Goal: Navigation & Orientation: Find specific page/section

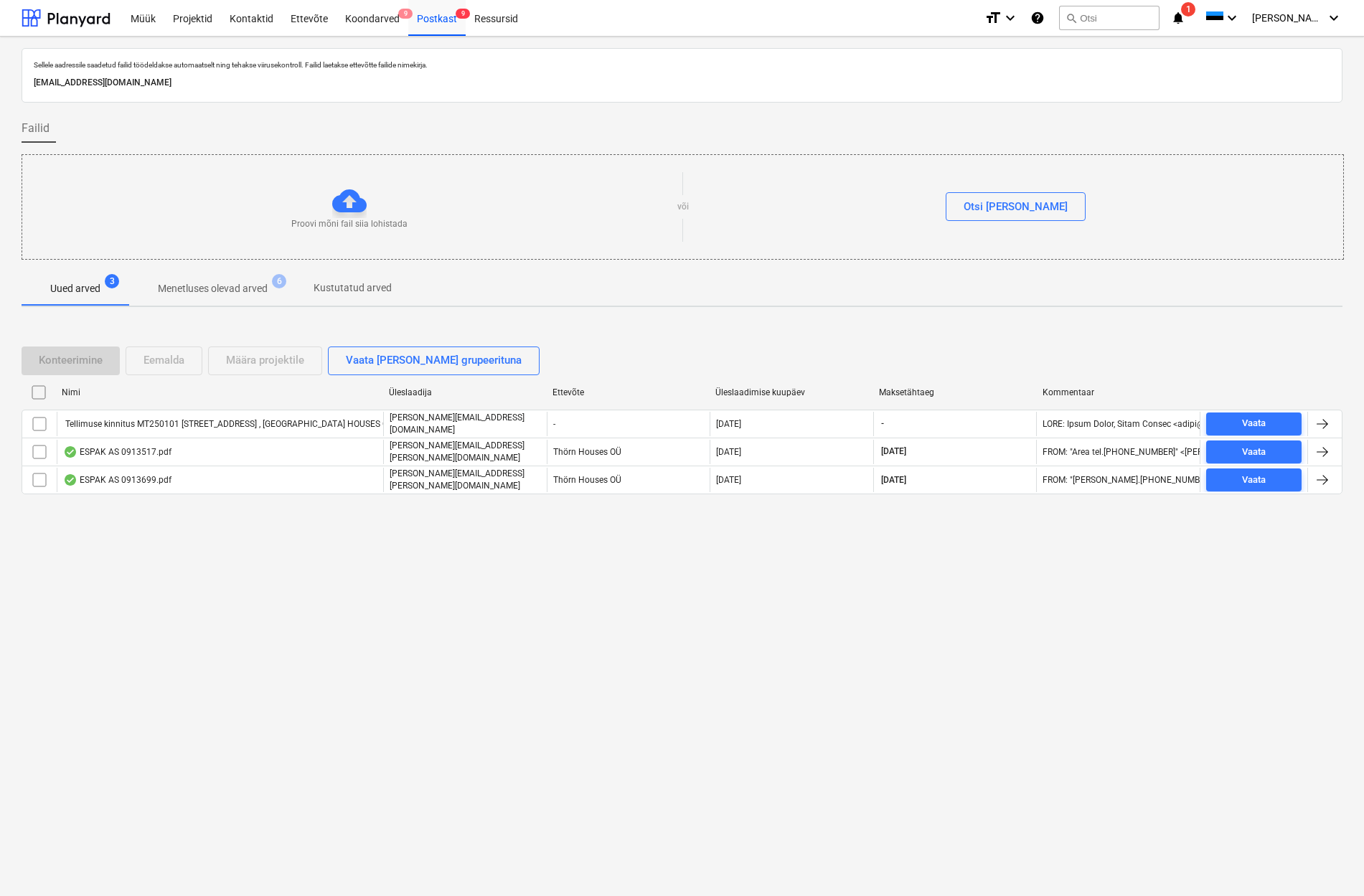
click at [212, 287] on p "Menetluses olevad arved" at bounding box center [212, 289] width 109 height 15
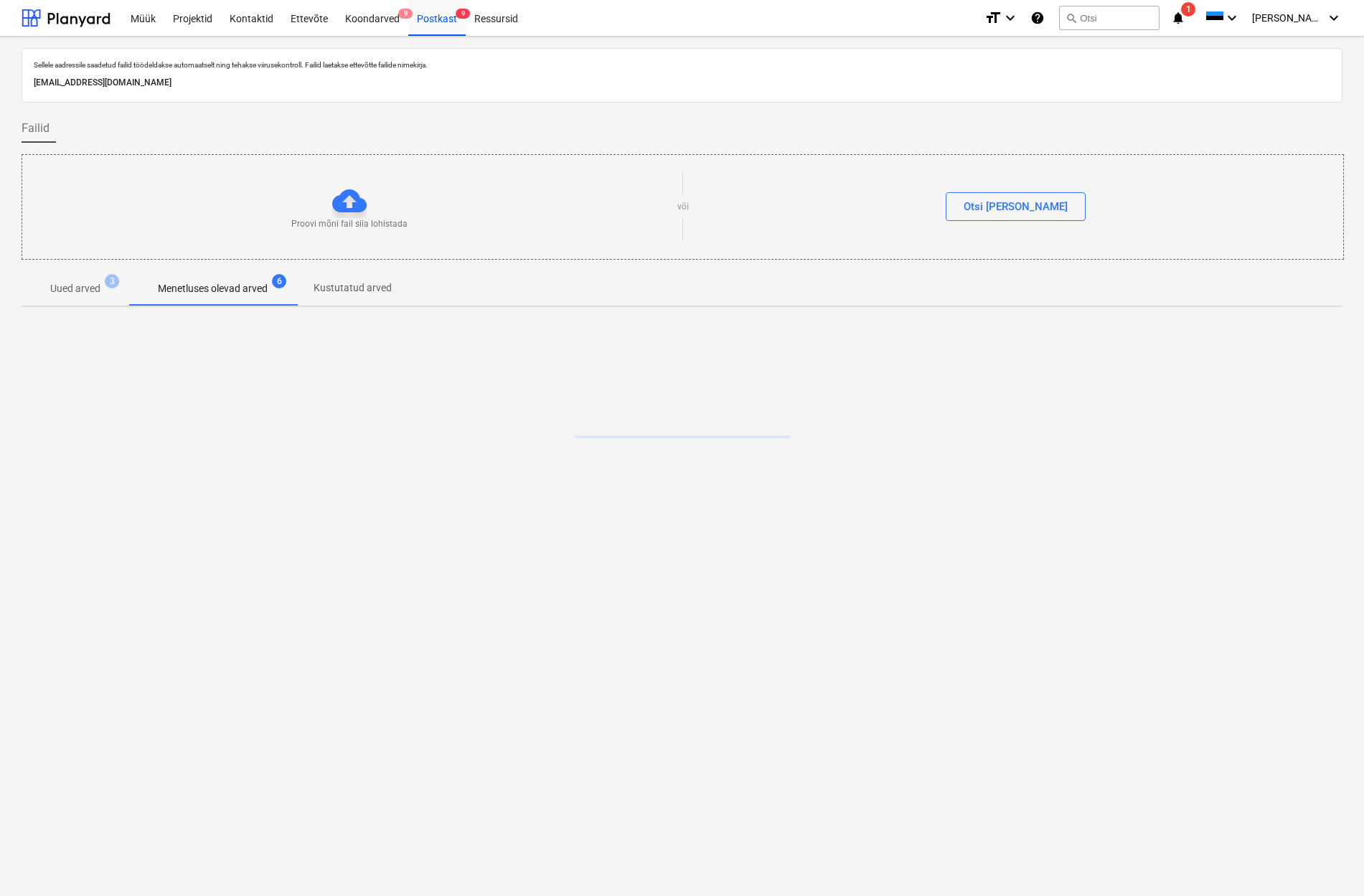
click at [65, 285] on p "Uued arved" at bounding box center [75, 289] width 50 height 15
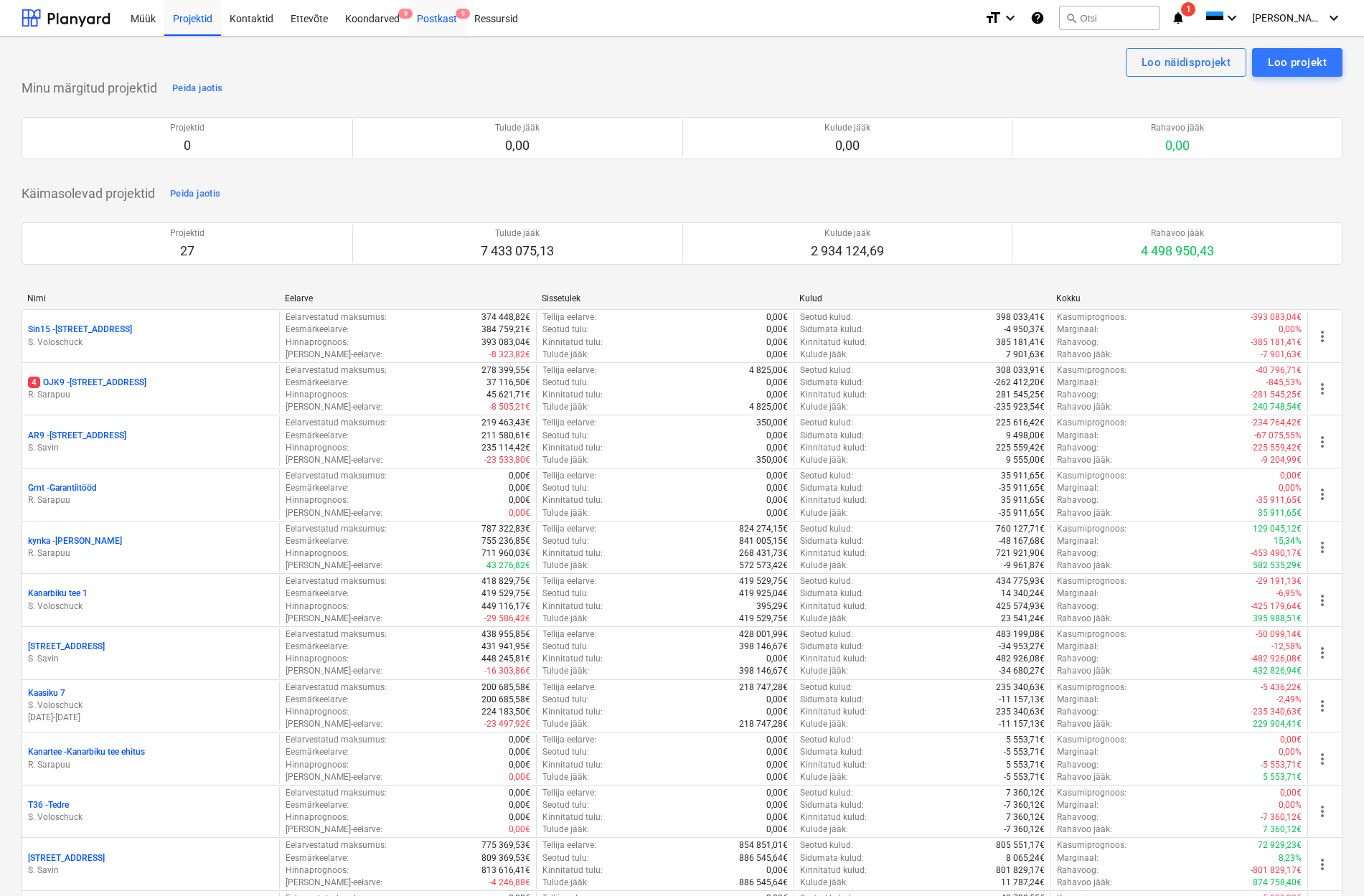
click at [437, 16] on div "Postkast 9" at bounding box center [436, 17] width 58 height 36
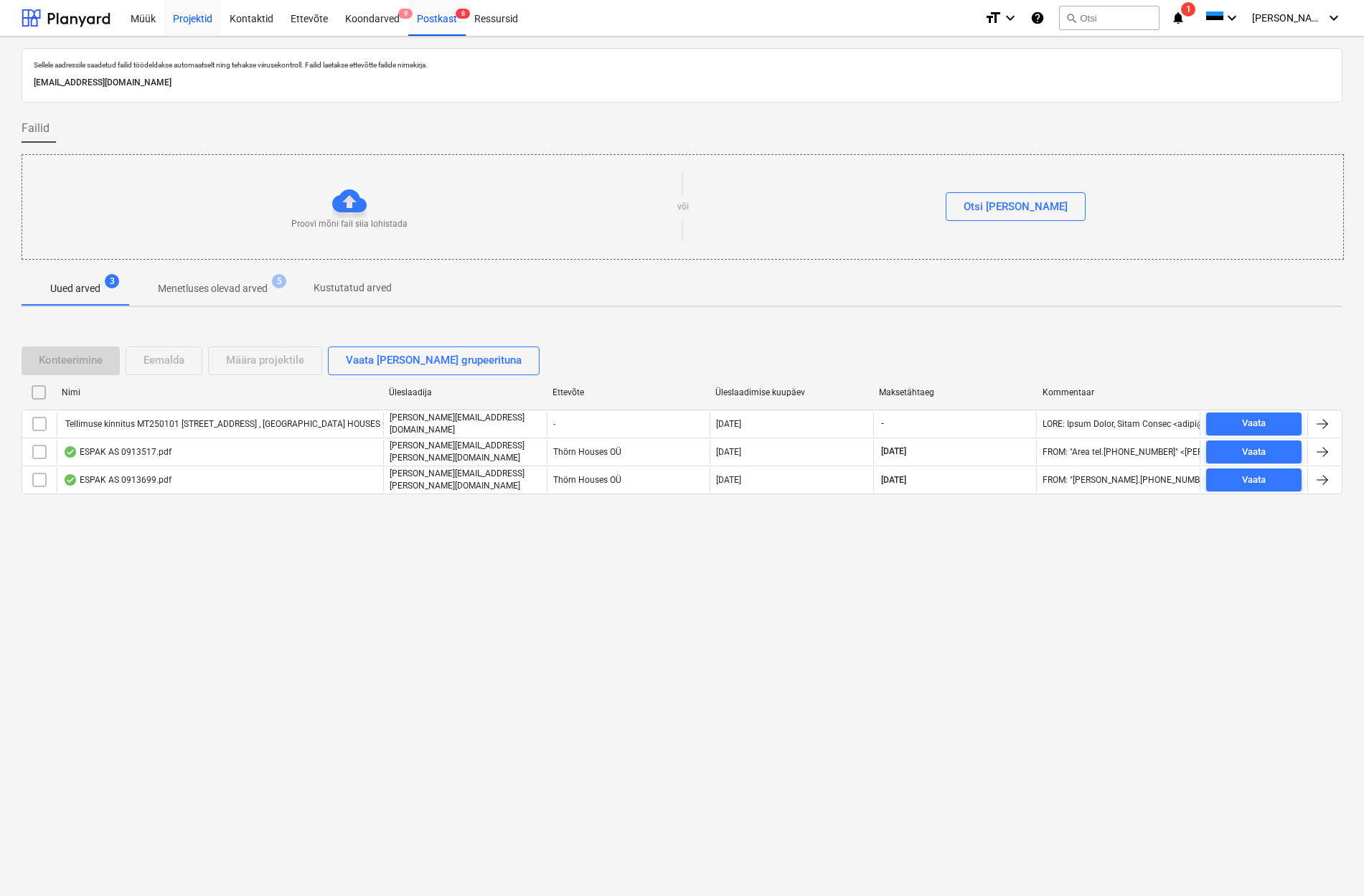
click at [180, 18] on div "Projektid" at bounding box center [193, 17] width 57 height 36
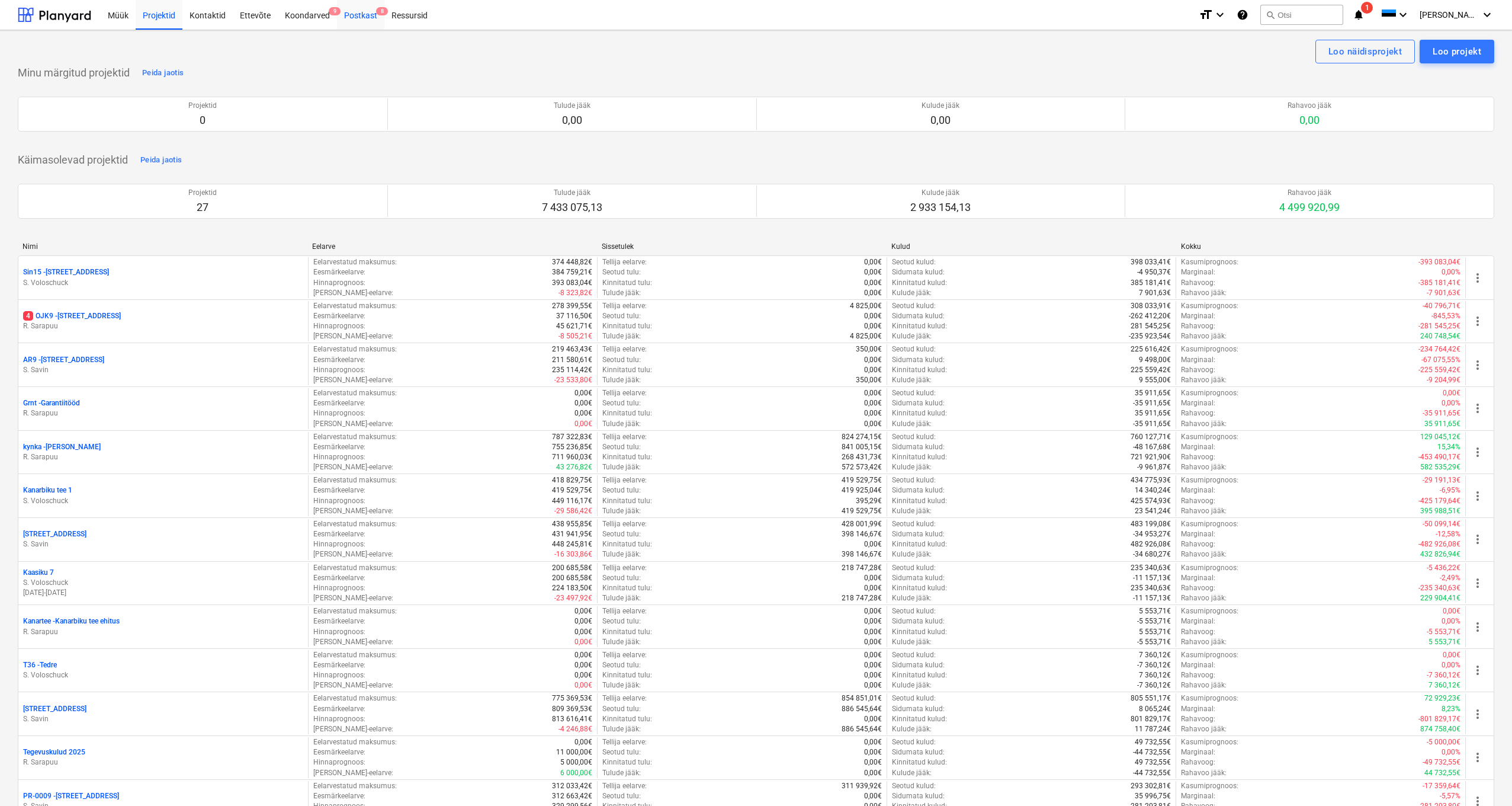
click at [362, 13] on div "Postkast 8" at bounding box center [360, 14] width 48 height 30
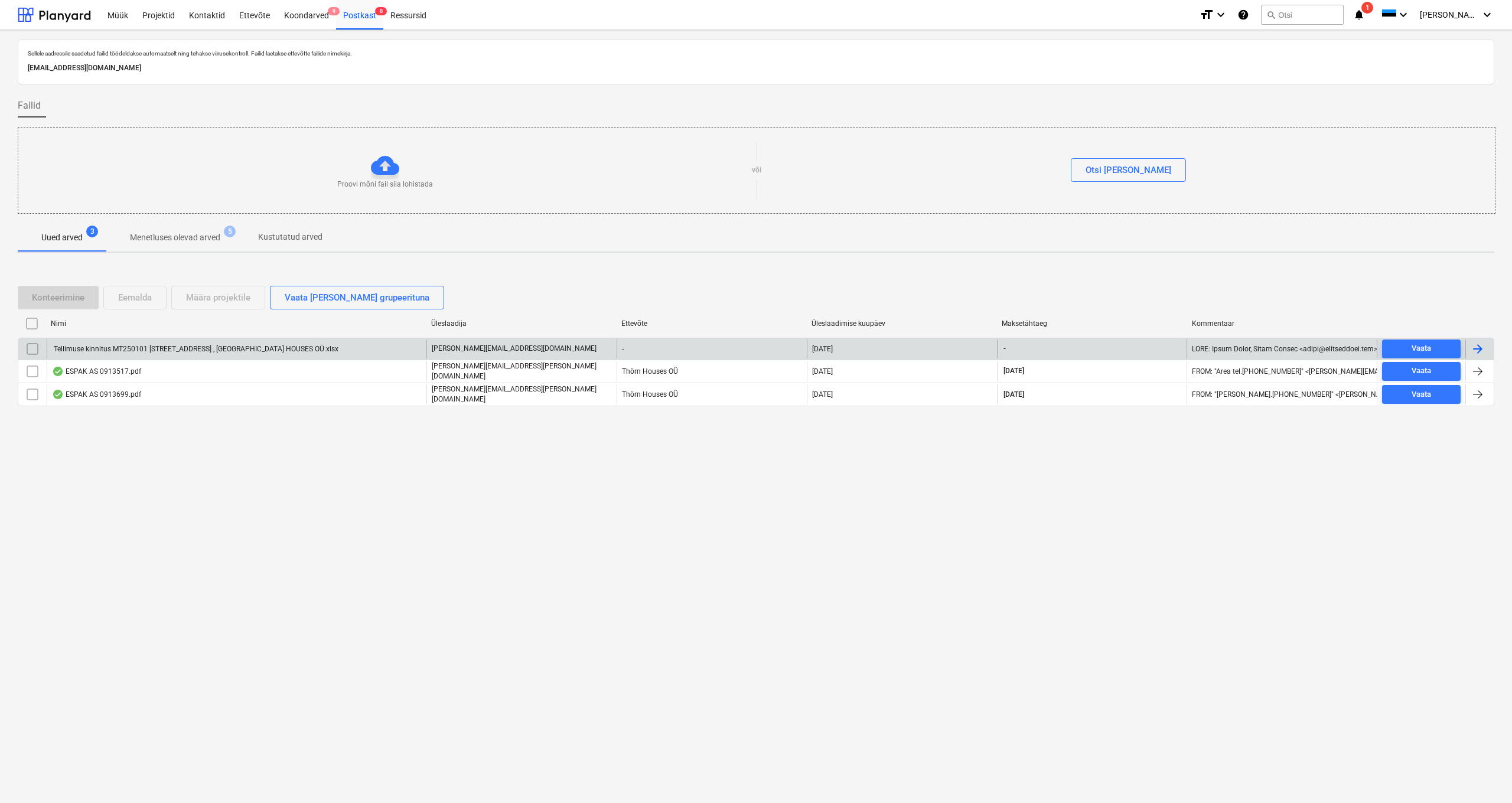
click at [105, 350] on div "Tellimuse kinnitus MT250101 [STREET_ADDRESS] , [GEOGRAPHIC_DATA] HOUSES OÜ.xlsx" at bounding box center [195, 349] width 286 height 8
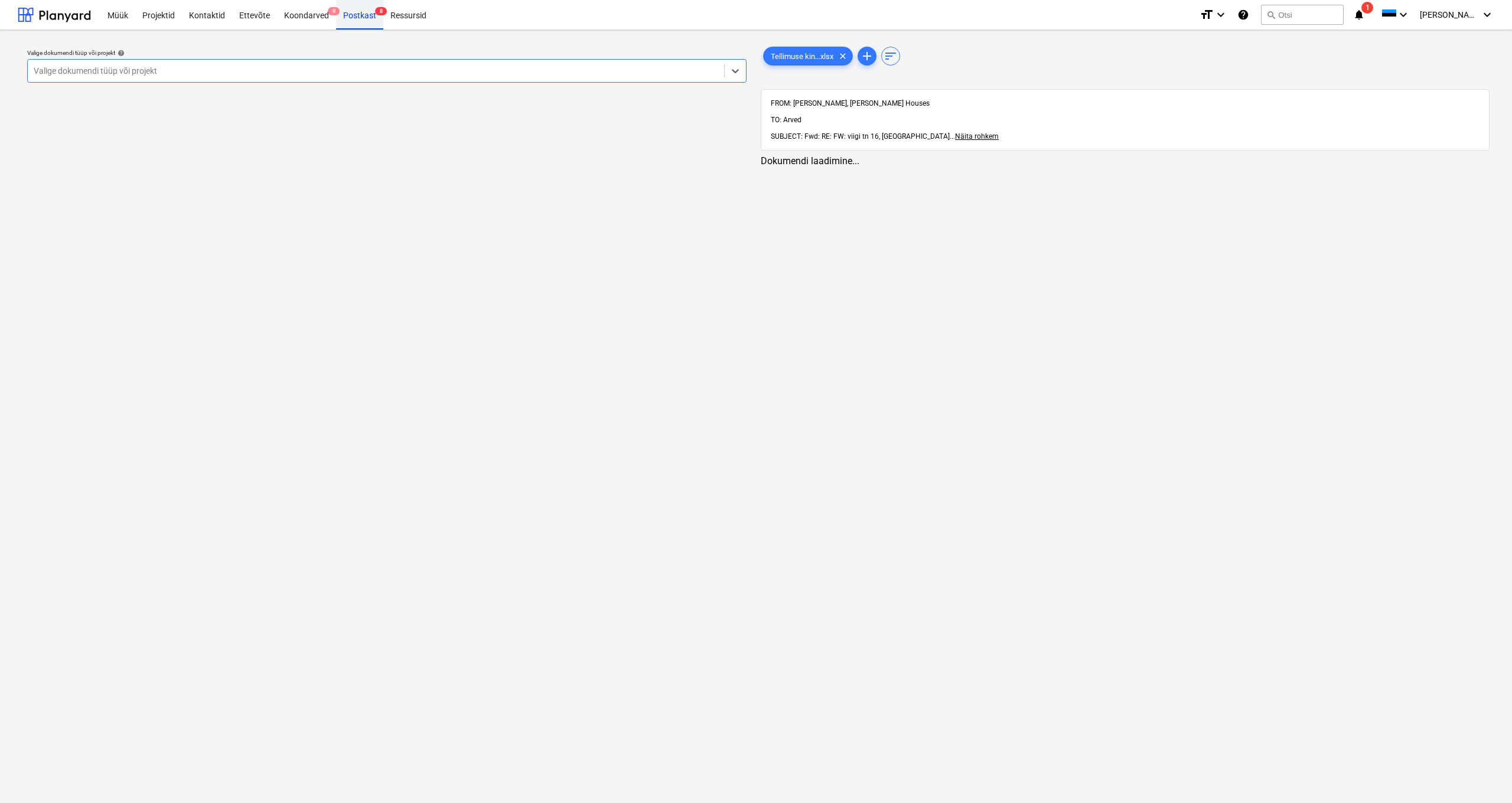
click at [352, 13] on div "Postkast 8" at bounding box center [359, 14] width 47 height 30
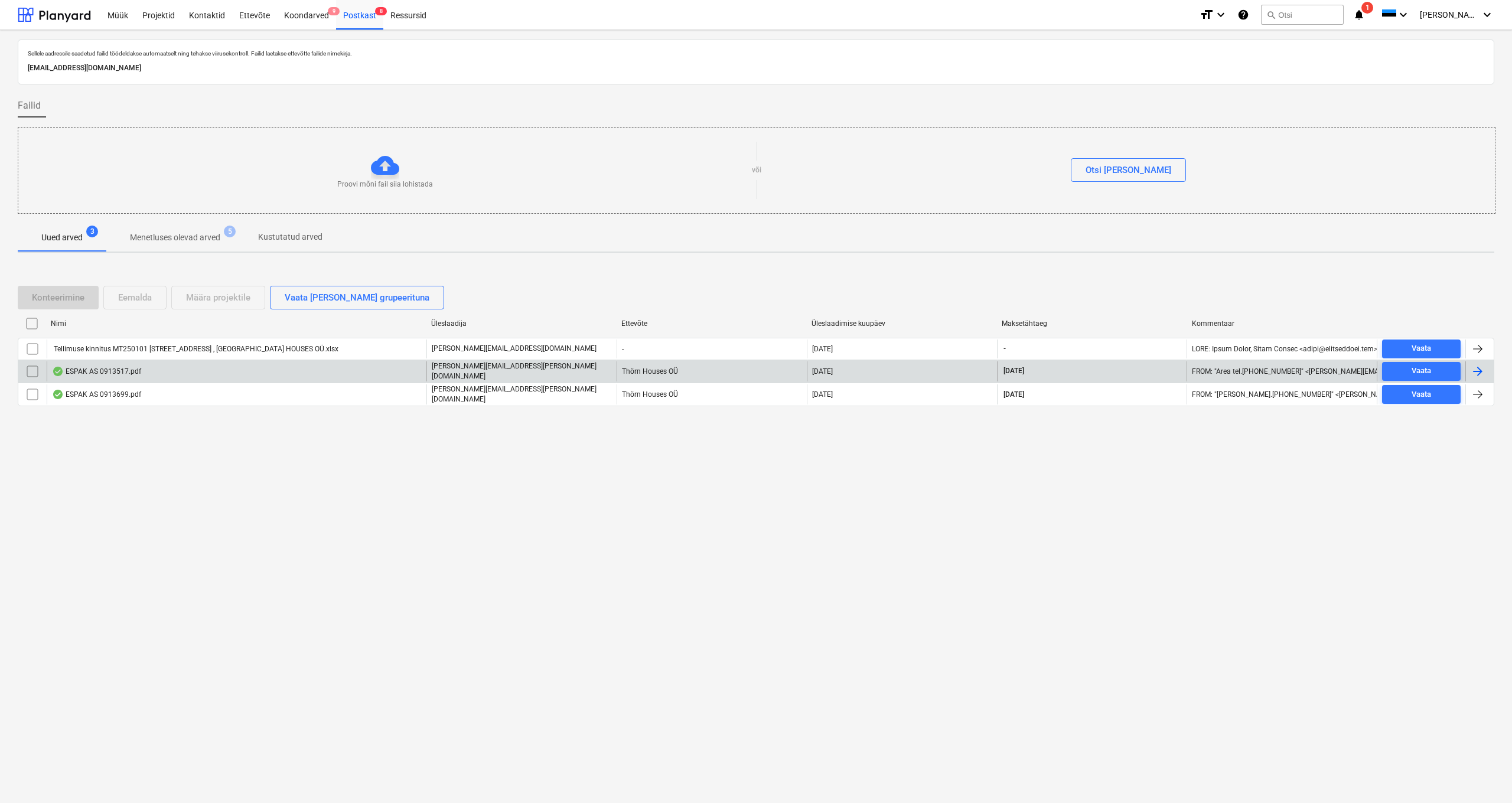
click at [121, 370] on div "ESPAK AS 0913517.pdf" at bounding box center [97, 371] width 89 height 9
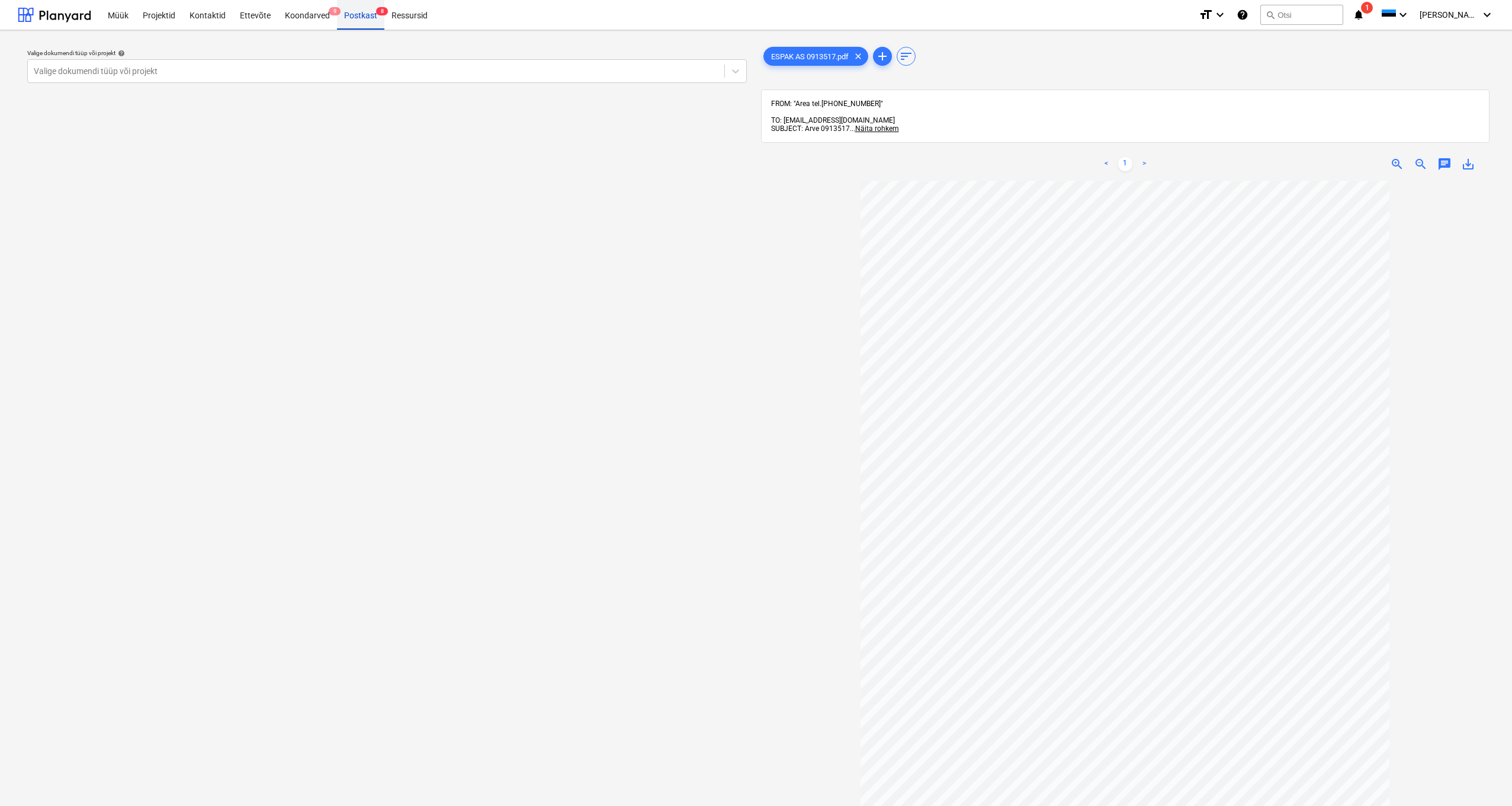
click at [364, 13] on div "Postkast 8" at bounding box center [360, 14] width 48 height 30
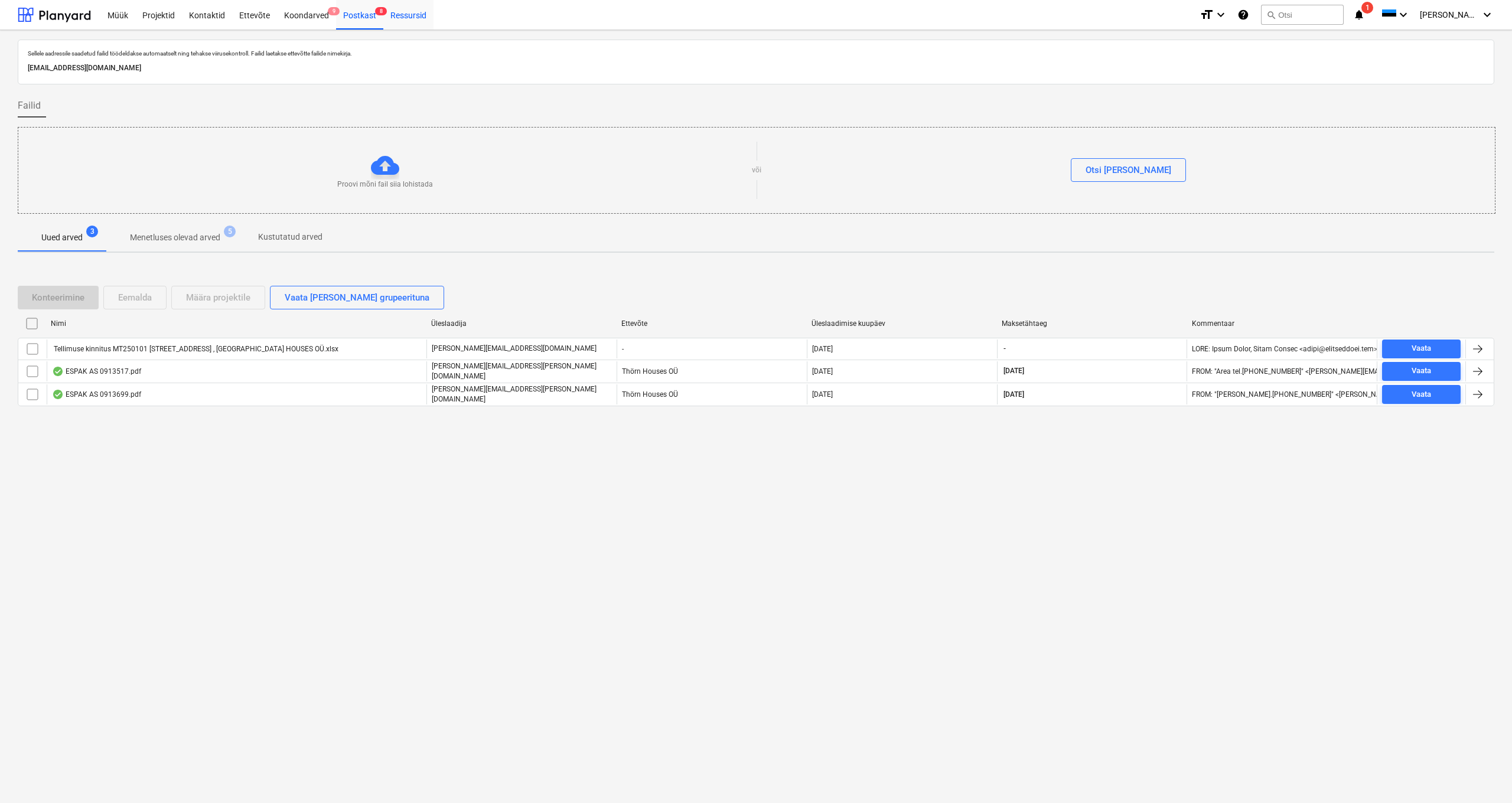
click at [405, 17] on div "Ressursid" at bounding box center [408, 14] width 50 height 30
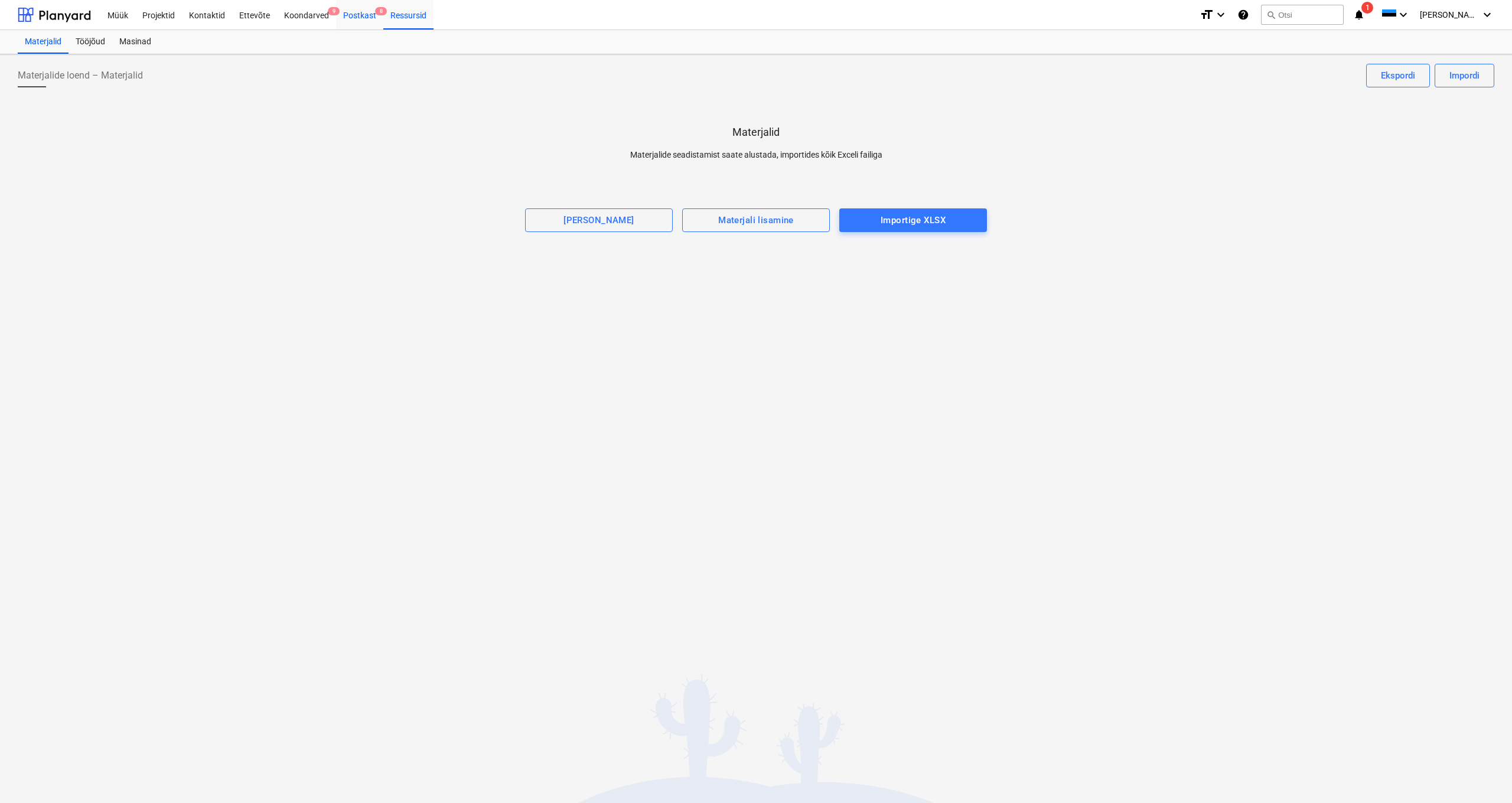
click at [350, 14] on div "Postkast 8" at bounding box center [359, 14] width 47 height 30
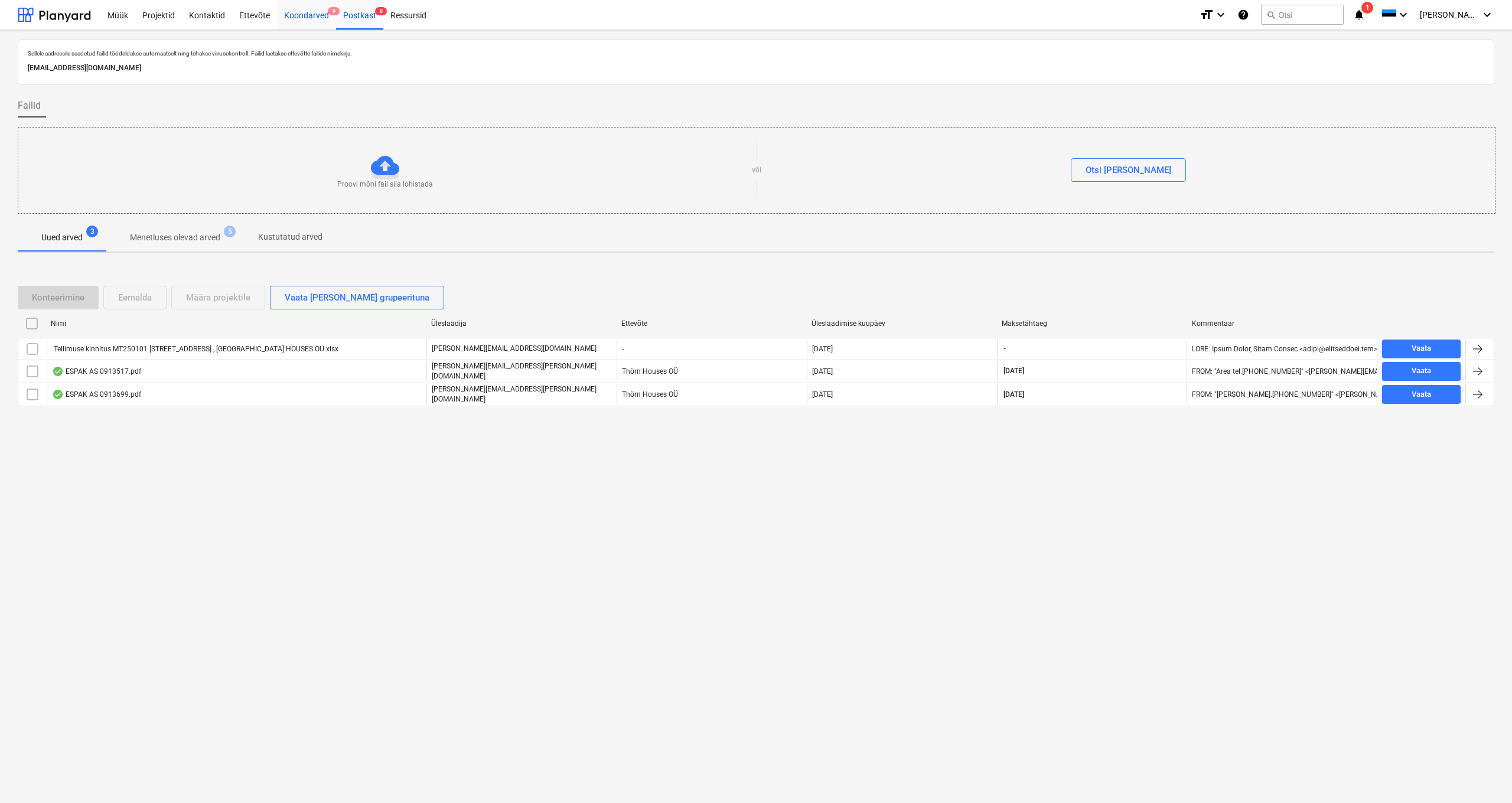
click at [296, 16] on div "Koondarved 9" at bounding box center [306, 14] width 59 height 30
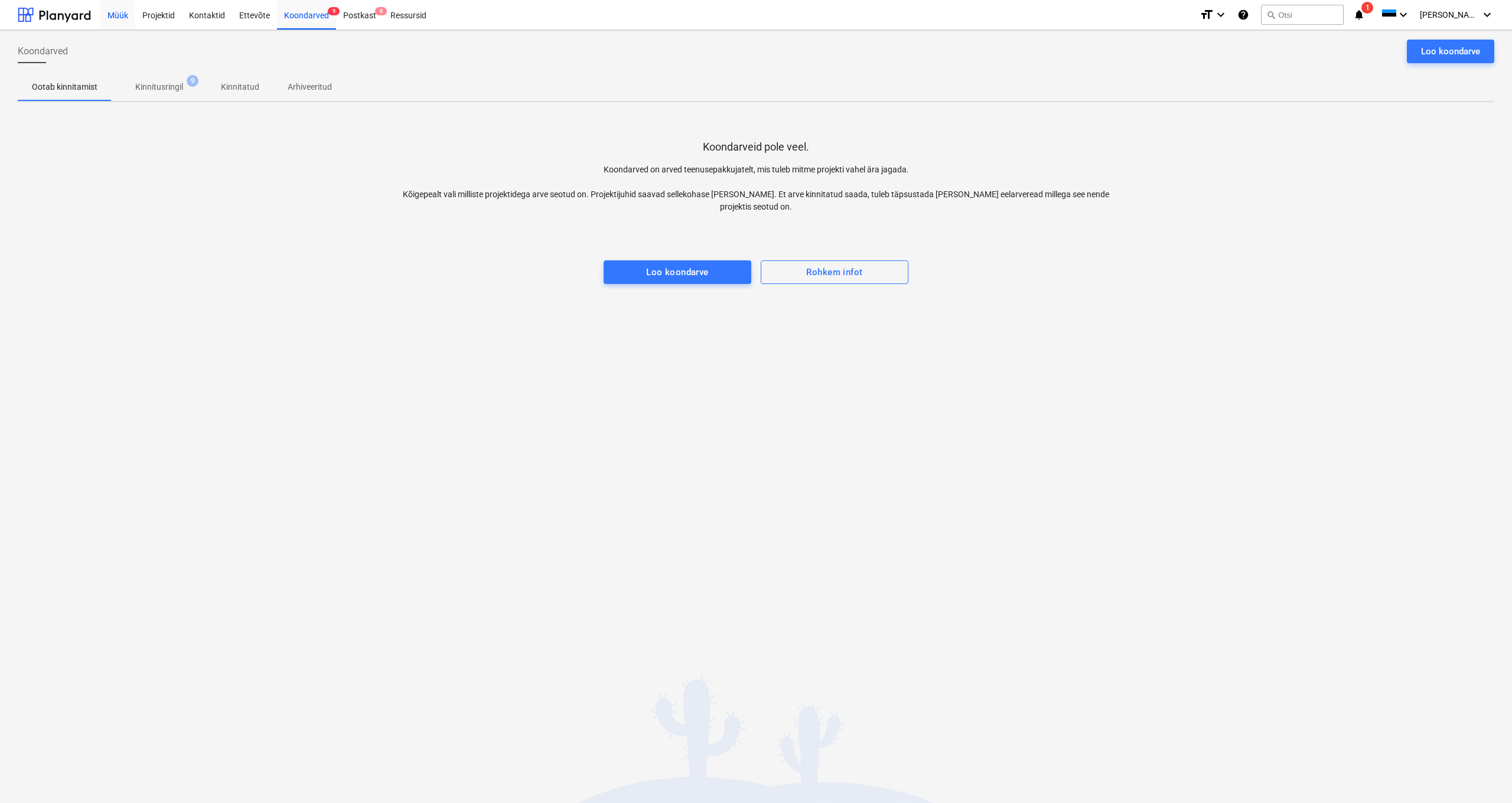
click at [121, 15] on div "Müük" at bounding box center [117, 14] width 35 height 30
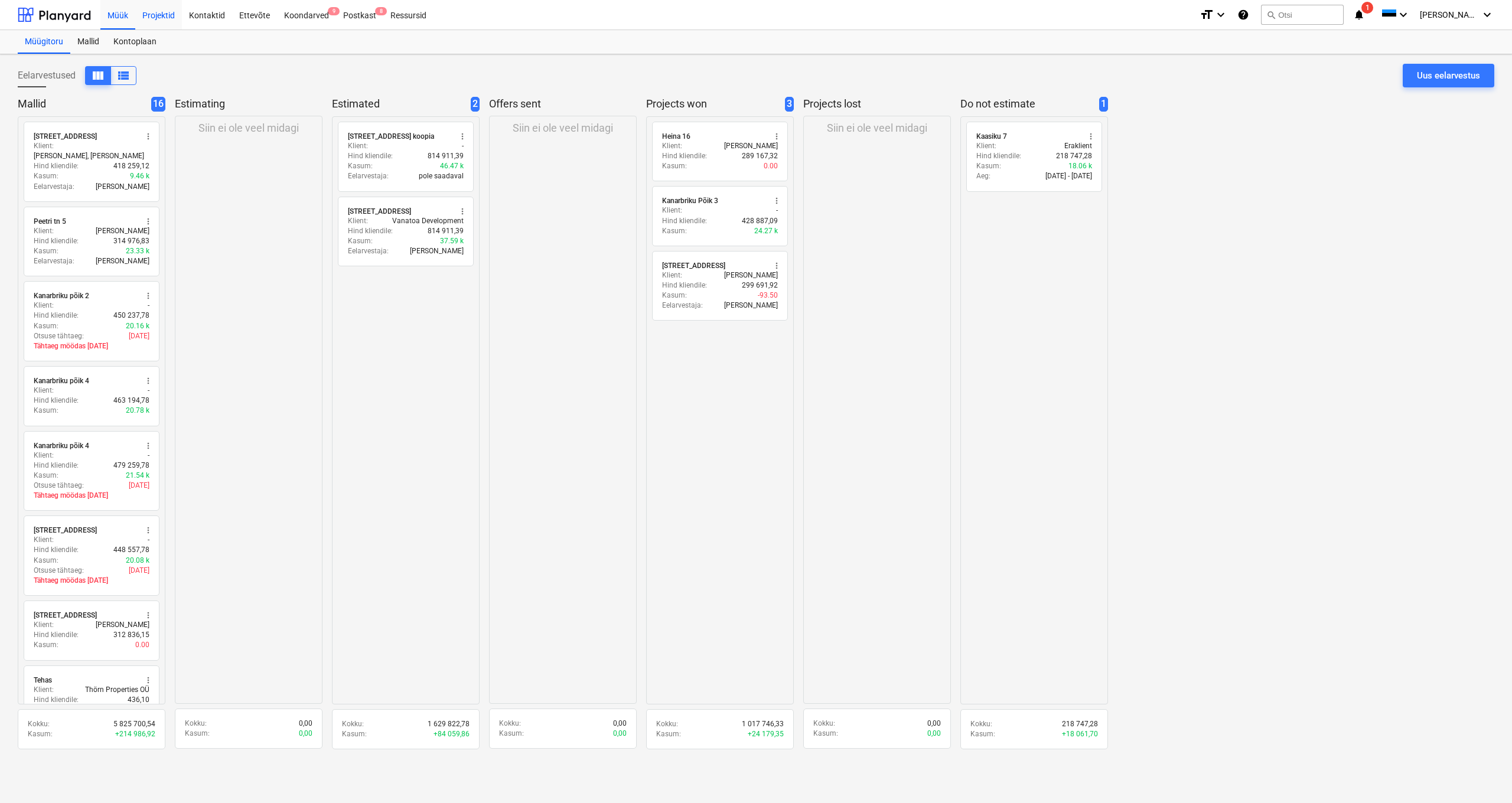
click at [165, 12] on div "Projektid" at bounding box center [159, 14] width 47 height 30
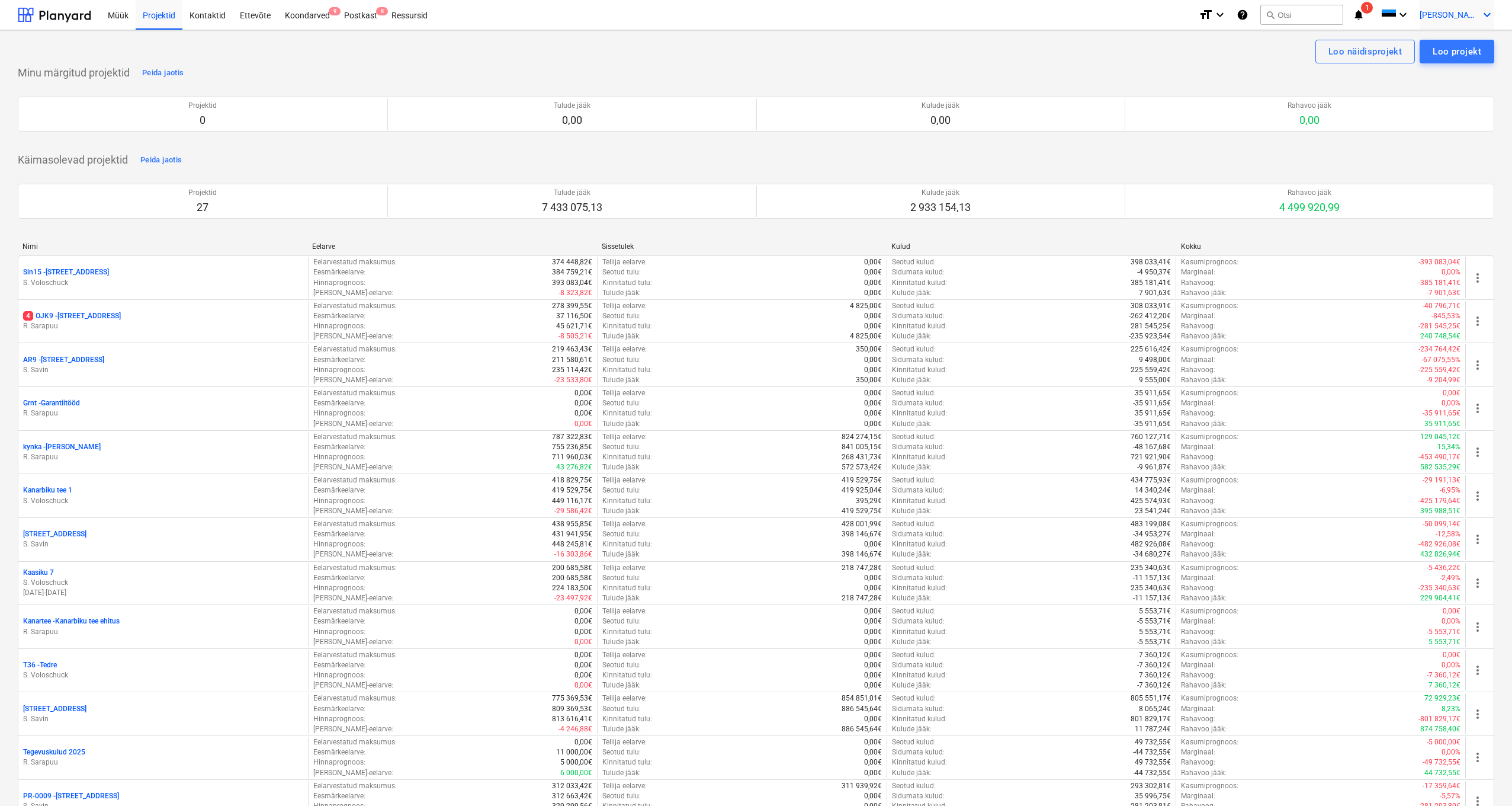
click at [1126, 14] on icon "keyboard_arrow_down" at bounding box center [1487, 15] width 14 height 14
click at [1042, 72] on div at bounding box center [756, 403] width 1512 height 806
click at [368, 7] on div "Postkast 8" at bounding box center [360, 14] width 48 height 30
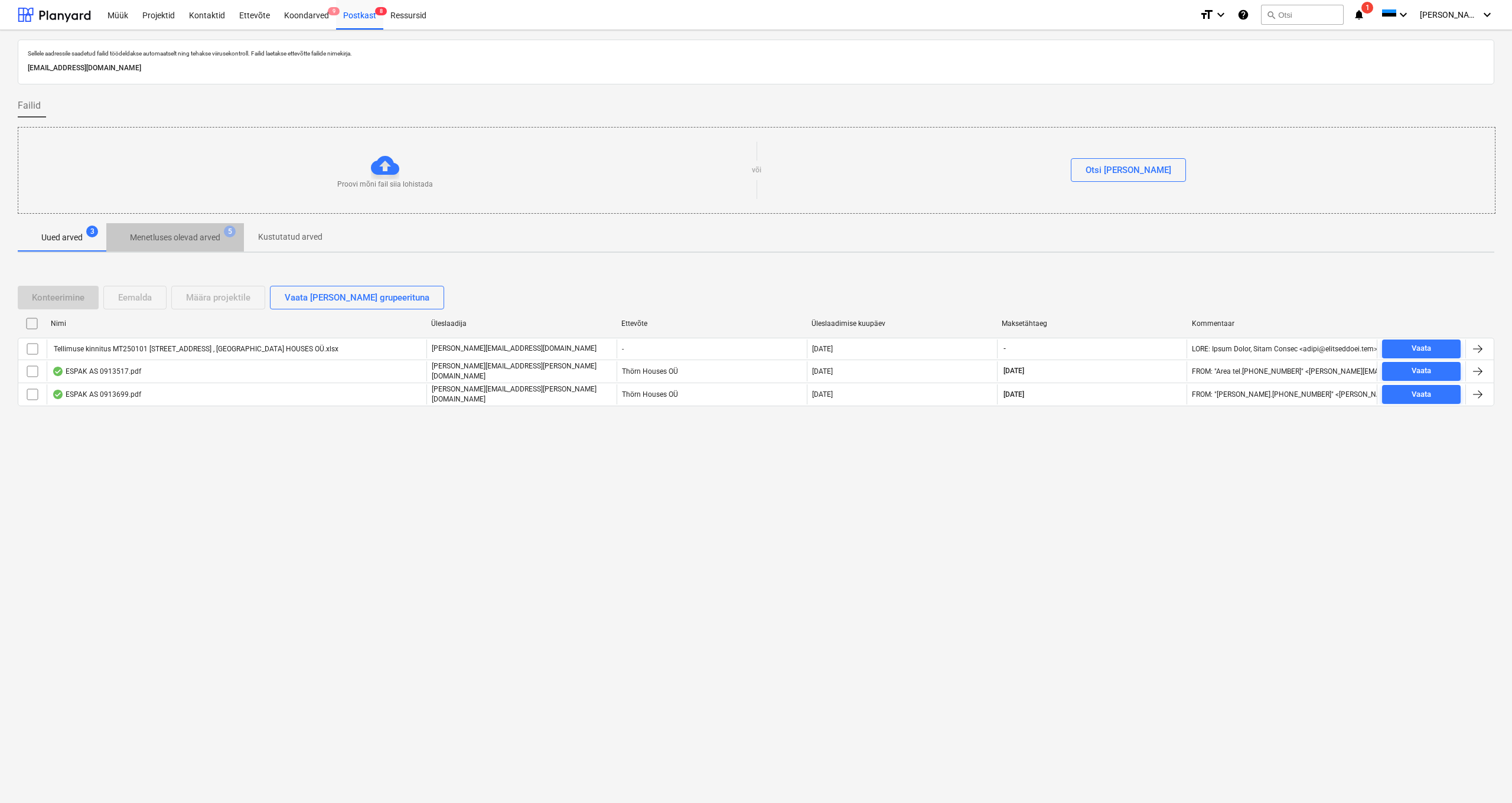
click at [166, 234] on p "Menetluses olevad arved" at bounding box center [175, 238] width 90 height 13
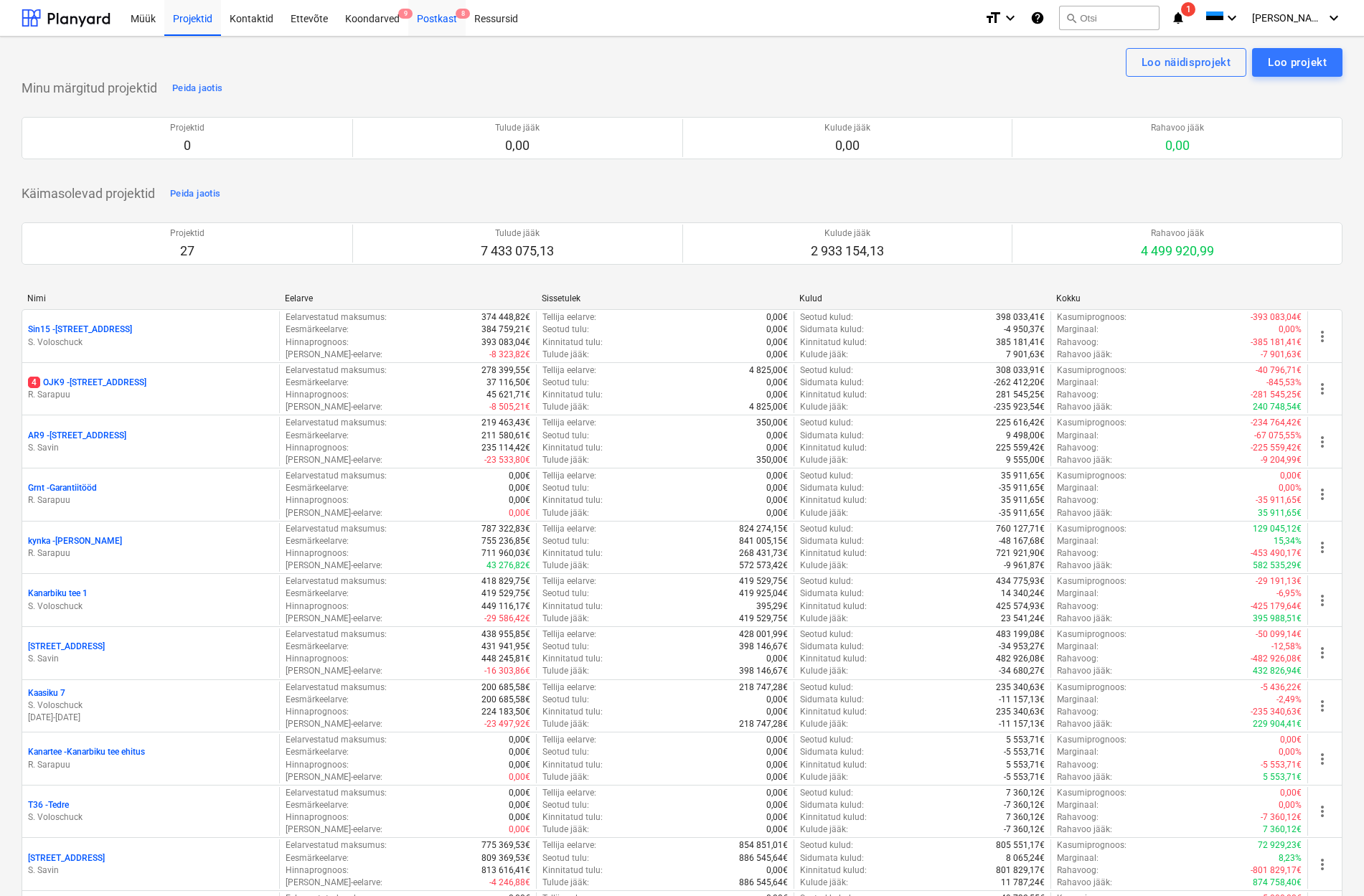
click at [432, 19] on div "Postkast 8" at bounding box center [436, 17] width 58 height 36
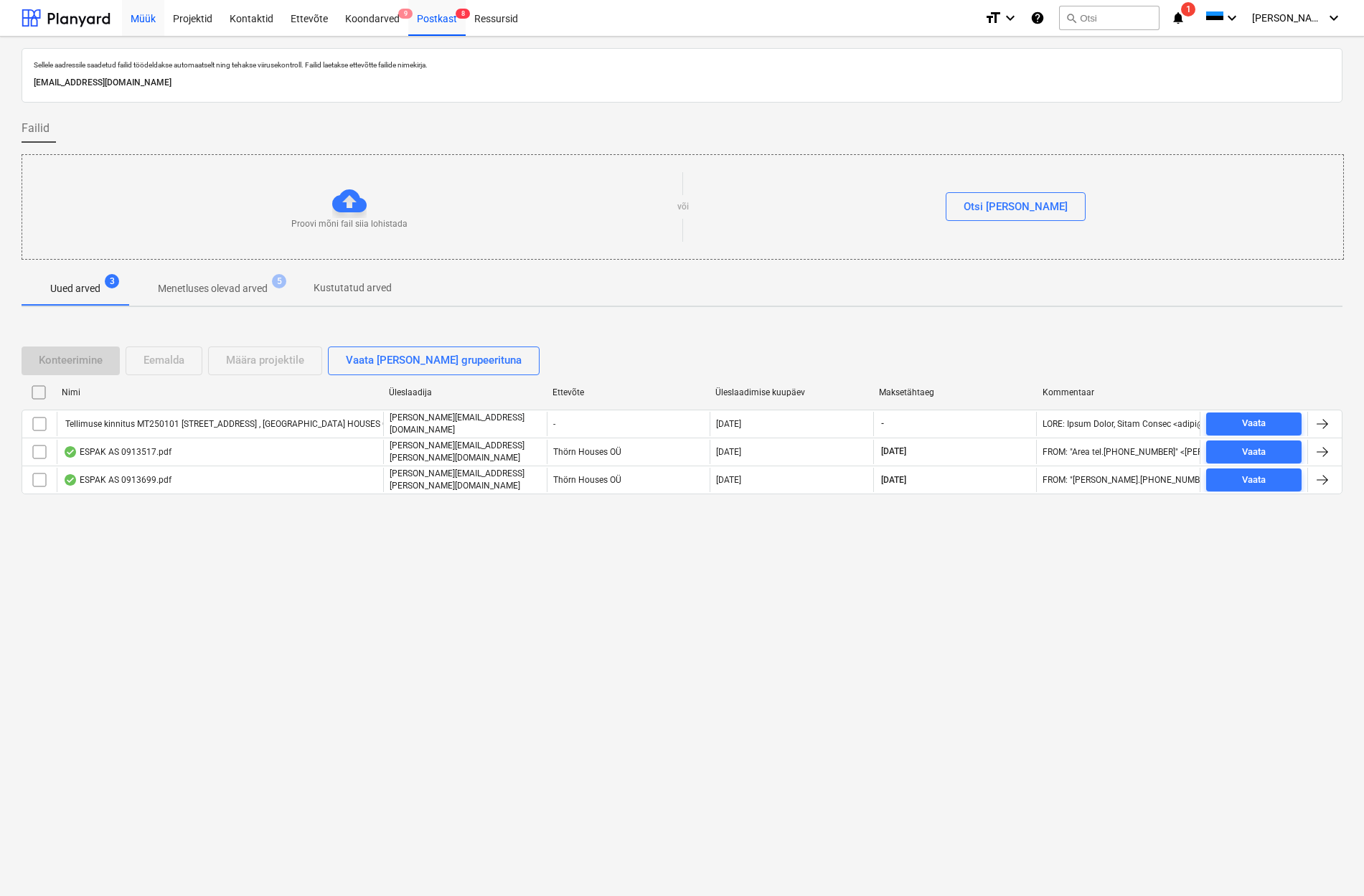
click at [146, 16] on div "Müük" at bounding box center [143, 17] width 42 height 36
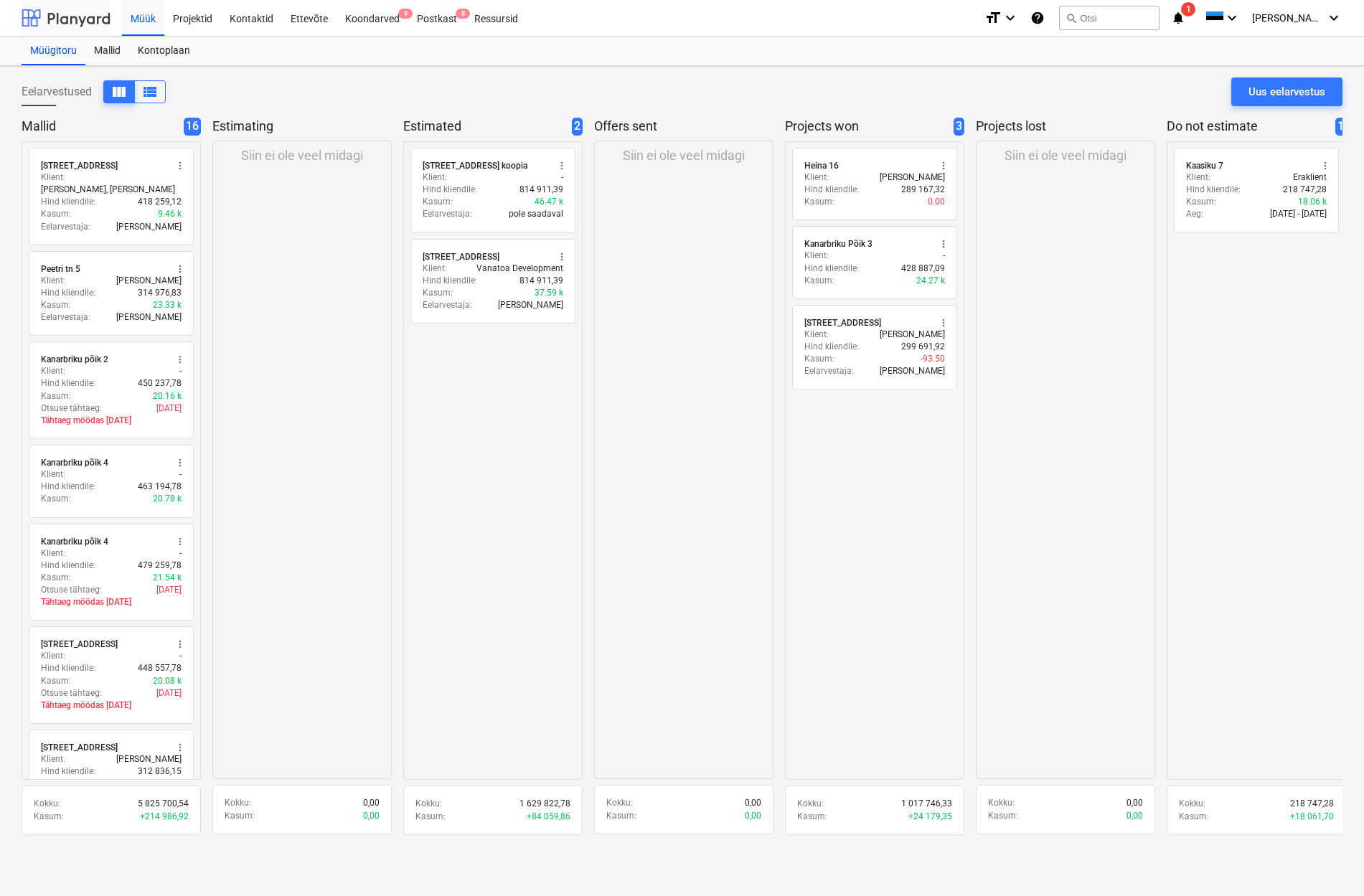
click at [43, 19] on div at bounding box center [66, 18] width 89 height 36
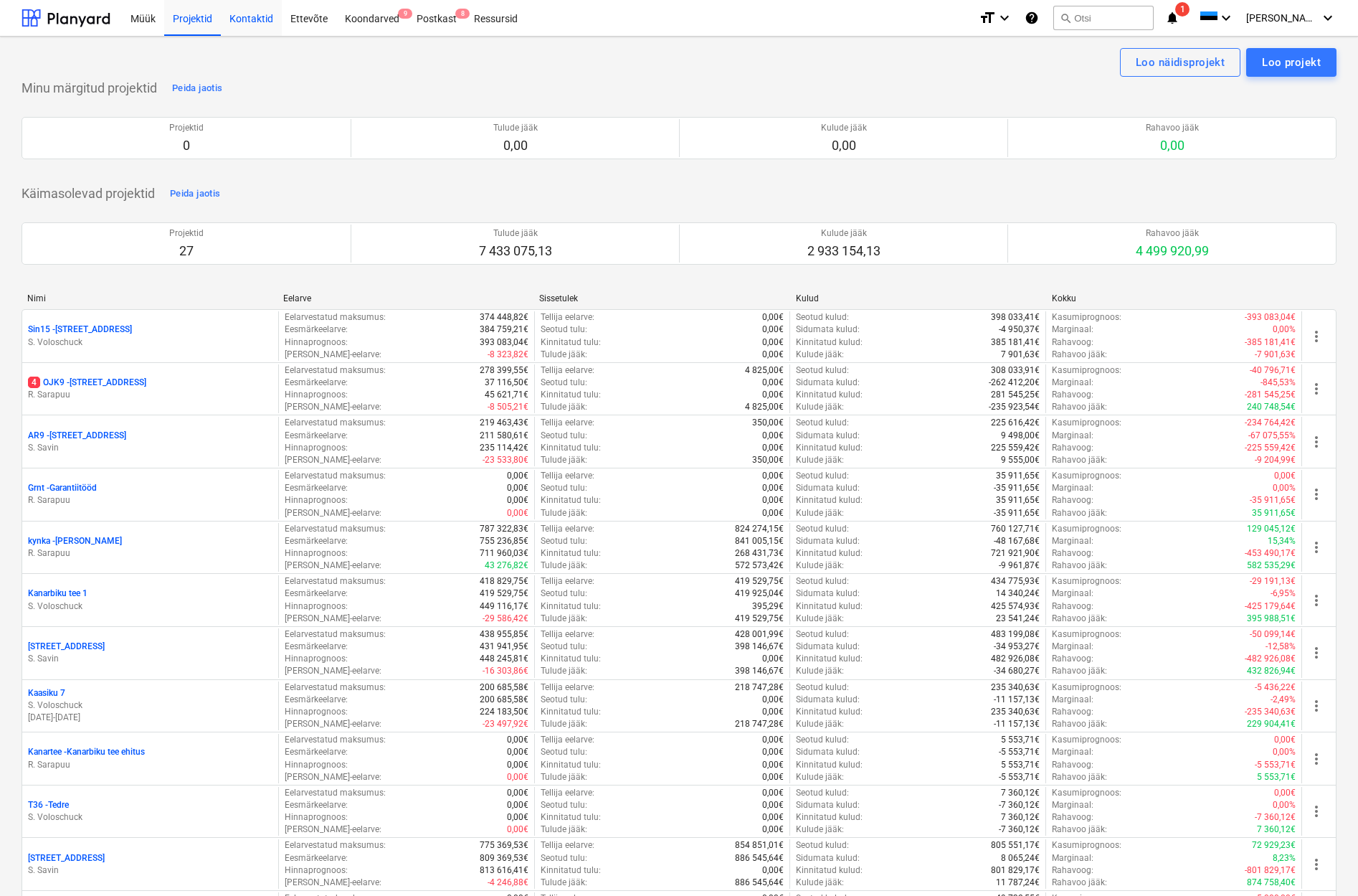
click at [254, 24] on div "Kontaktid" at bounding box center [251, 17] width 61 height 36
